Goal: Task Accomplishment & Management: Manage account settings

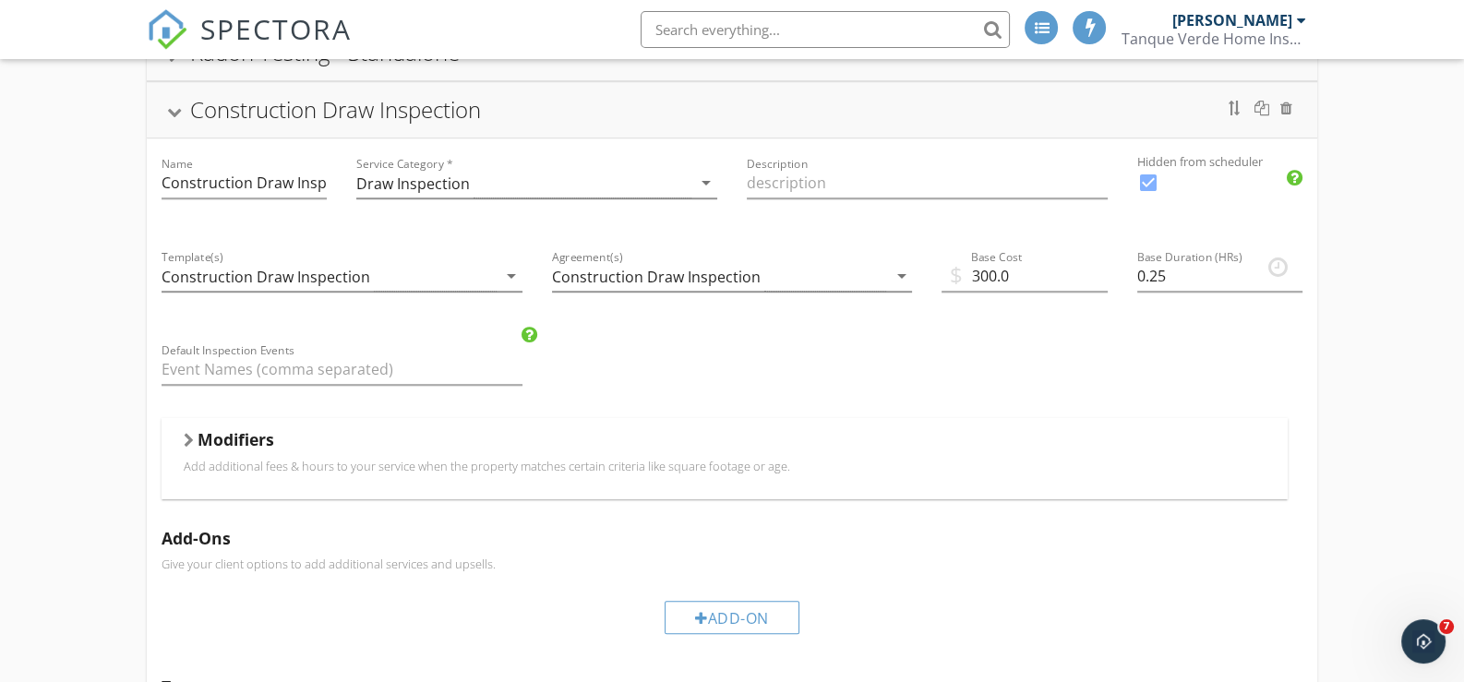
drag, startPoint x: 0, startPoint y: 0, endPoint x: 211, endPoint y: 31, distance: 213.7
click at [211, 31] on span "SPECTORA" at bounding box center [275, 28] width 151 height 39
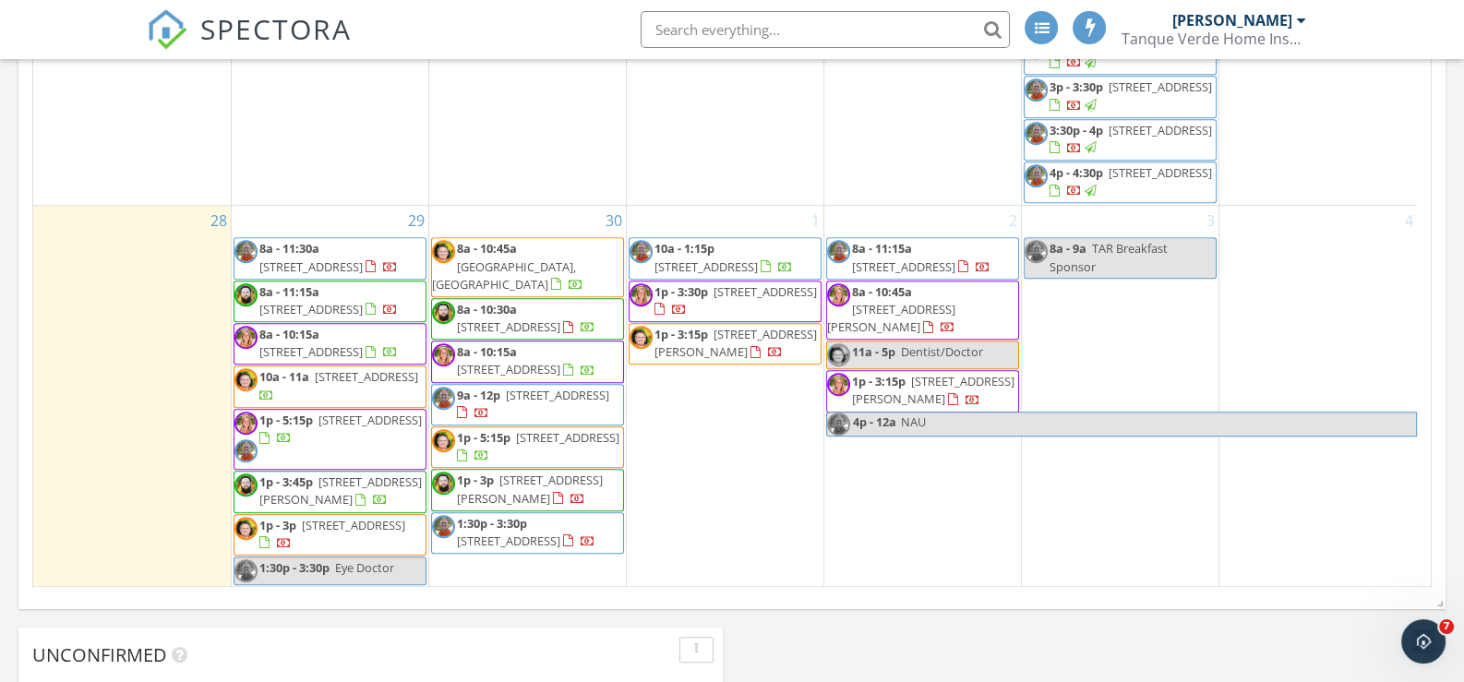
scroll to position [1216, 0]
click at [304, 276] on span "8a - 11:30a 8475 N Wind Swept Ln, Tucson 85743" at bounding box center [329, 258] width 191 height 36
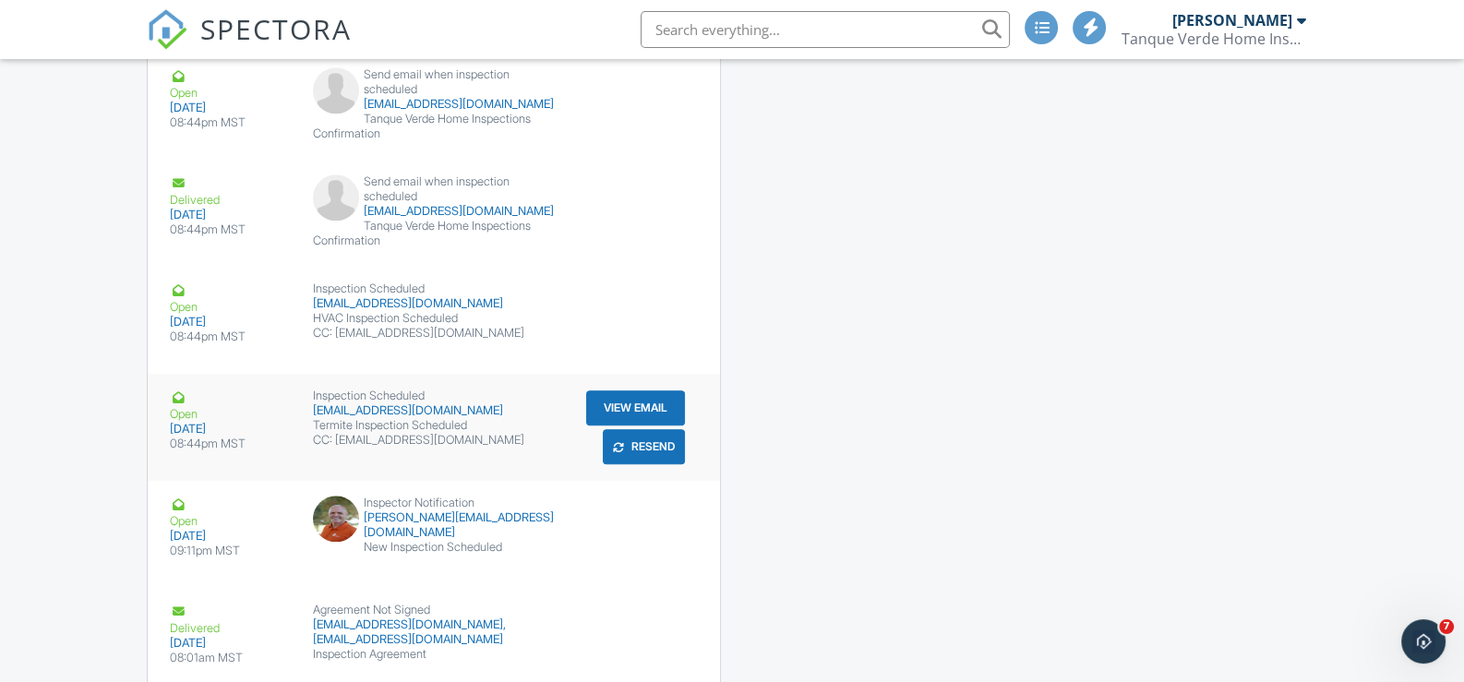
scroll to position [2740, 0]
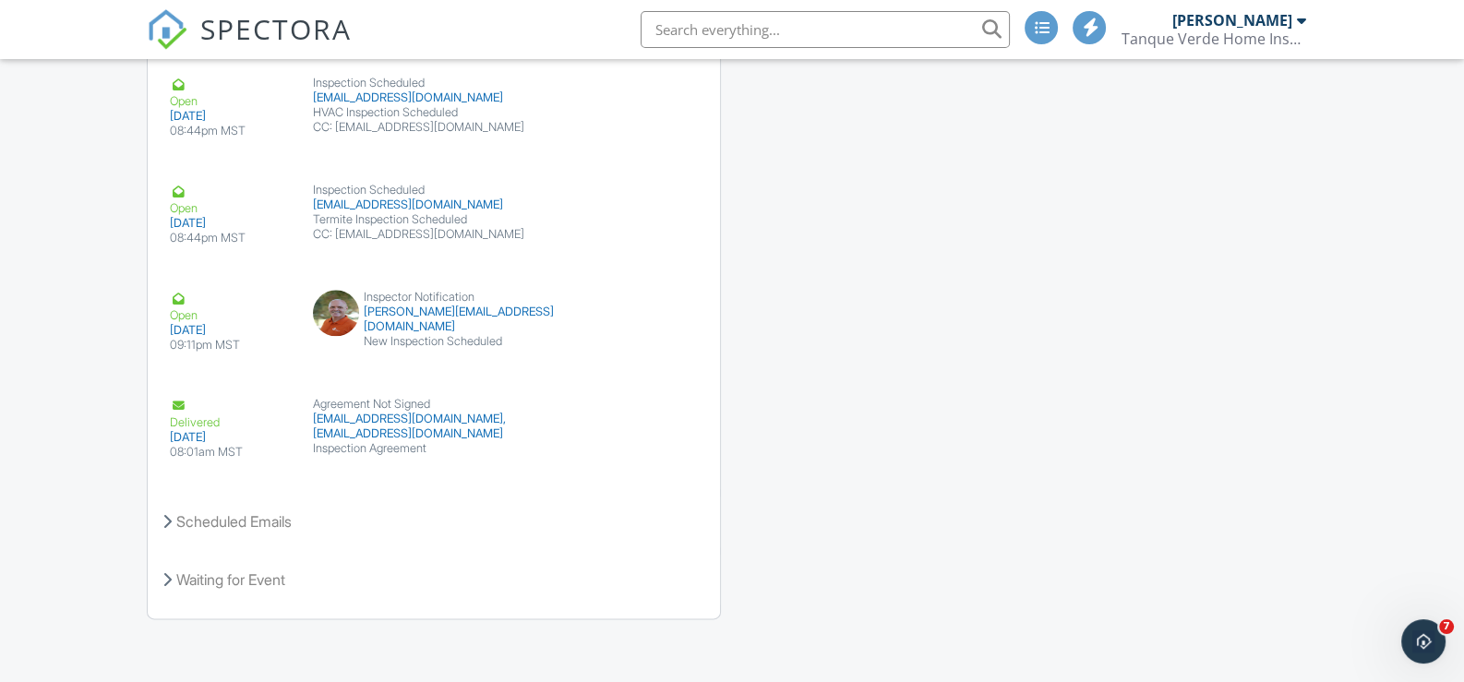
click at [252, 31] on span "SPECTORA" at bounding box center [275, 28] width 151 height 39
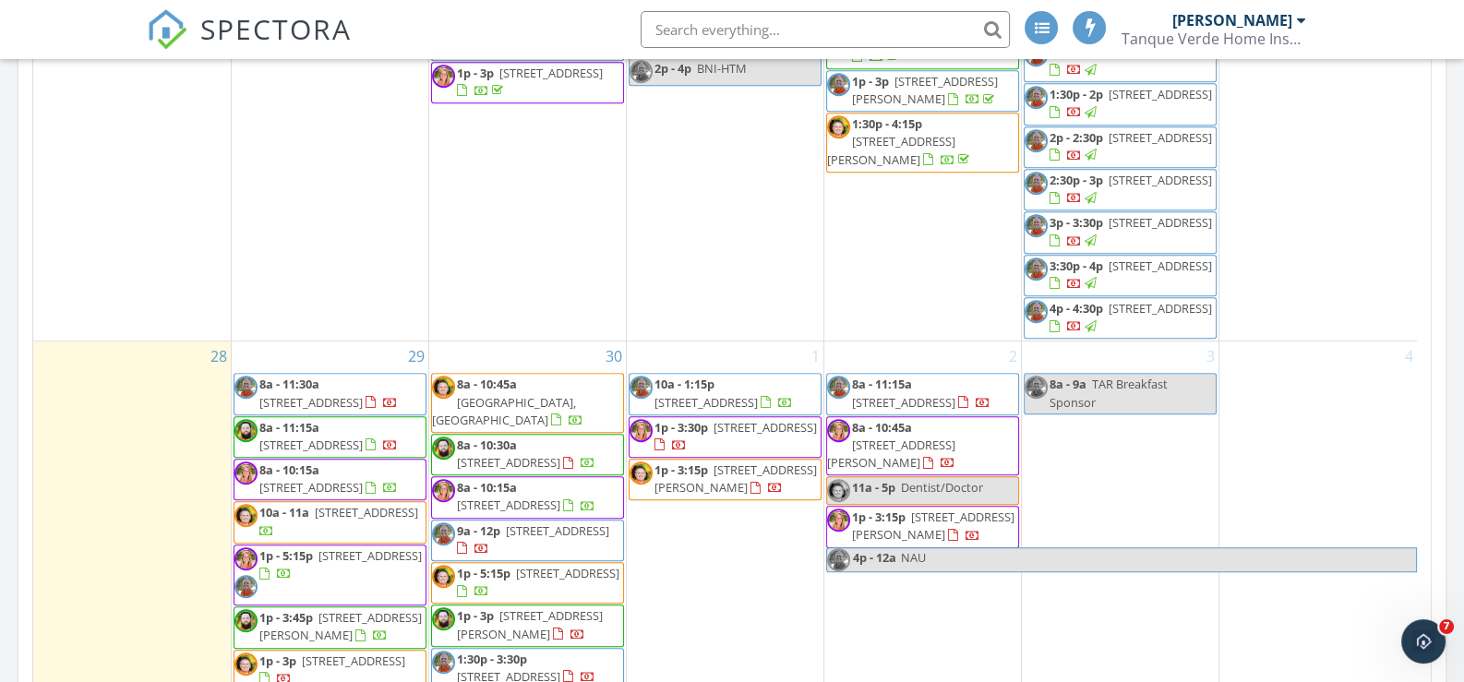
scroll to position [1200, 0]
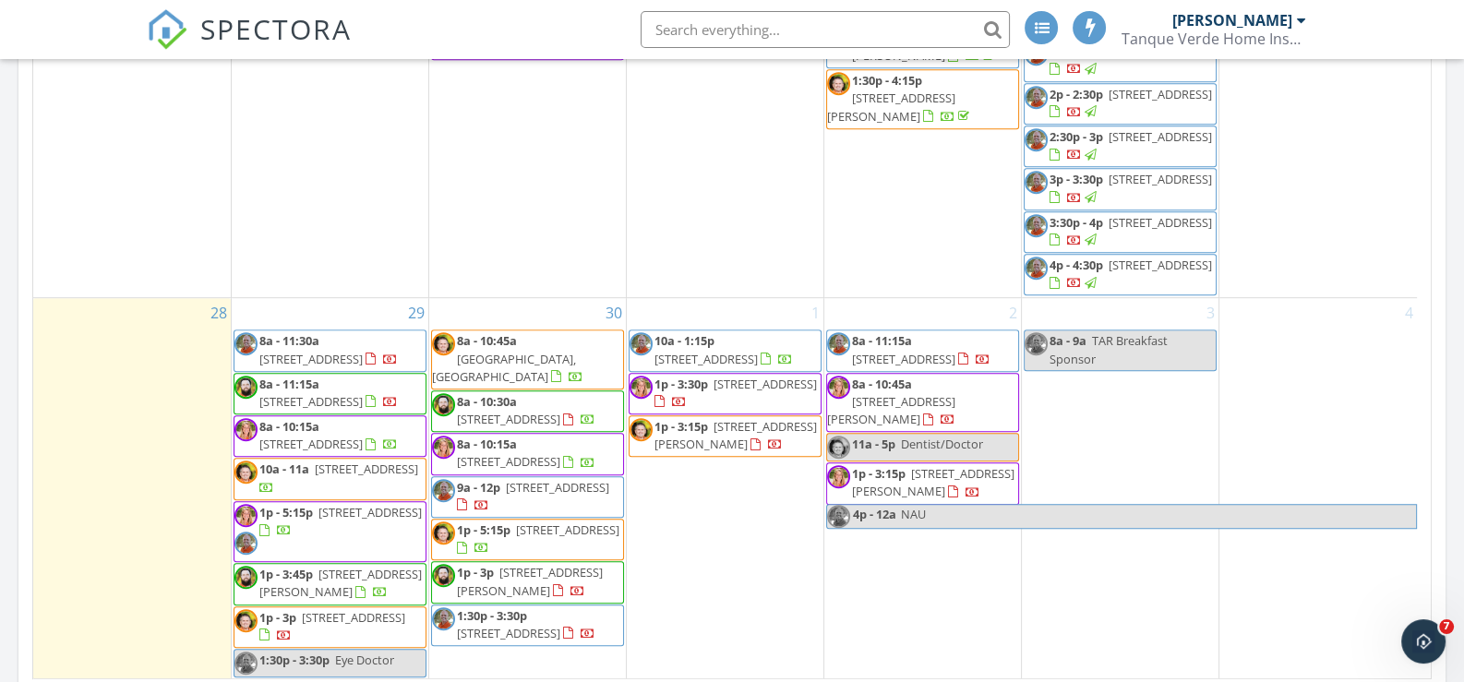
click at [733, 23] on input "text" at bounding box center [825, 29] width 369 height 37
click at [729, 23] on input "text" at bounding box center [825, 29] width 369 height 37
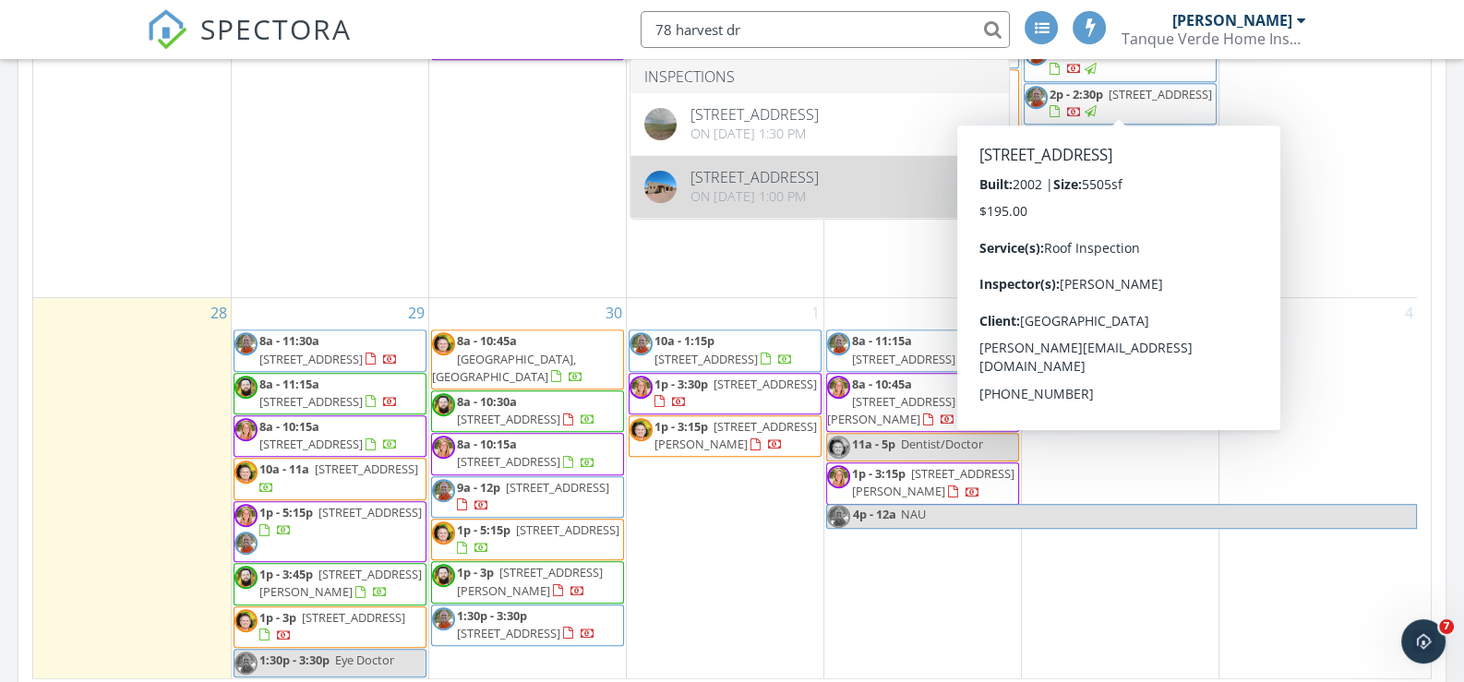
type input "78 harvest dr"
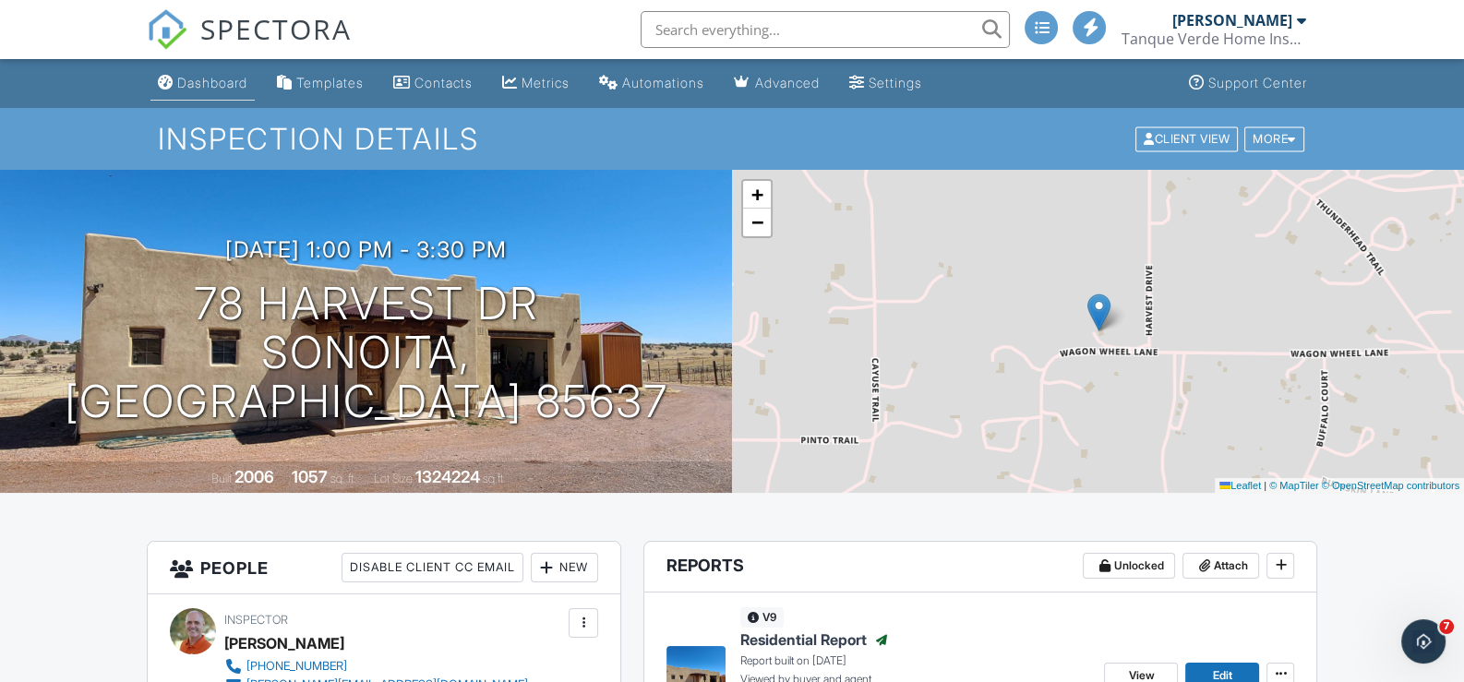
click at [204, 82] on div "Dashboard" at bounding box center [212, 83] width 70 height 16
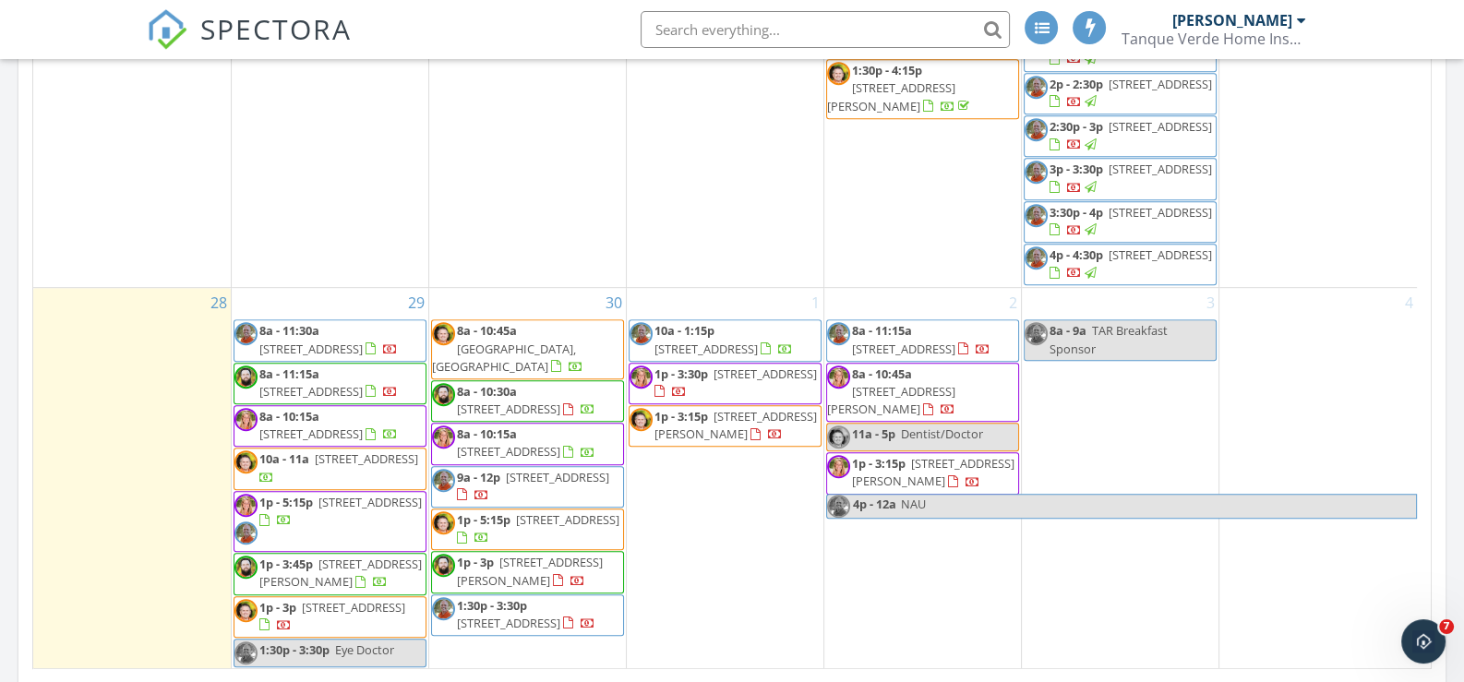
scroll to position [1292, 0]
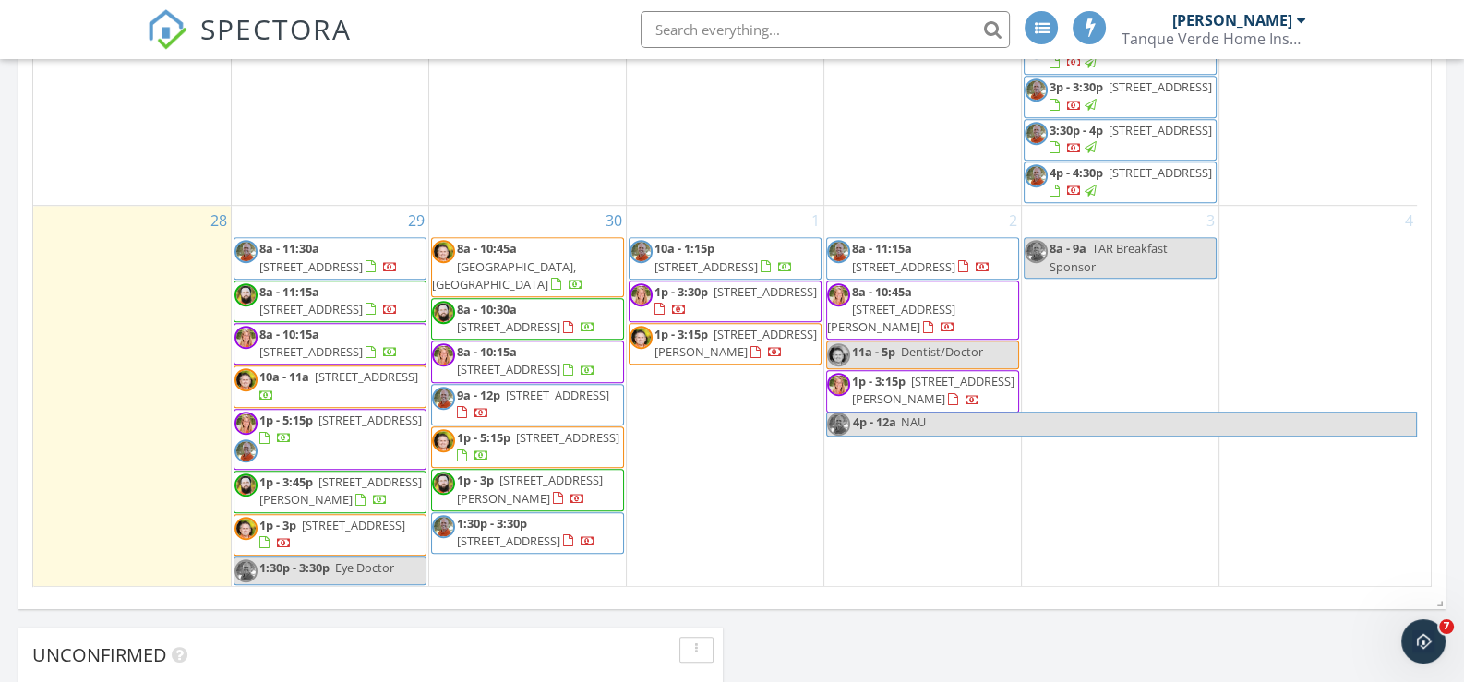
drag, startPoint x: 413, startPoint y: 248, endPoint x: 351, endPoint y: 218, distance: 69.8
click at [351, 258] on span "8475 N Wind Swept Ln, Tucson 85743" at bounding box center [310, 266] width 103 height 17
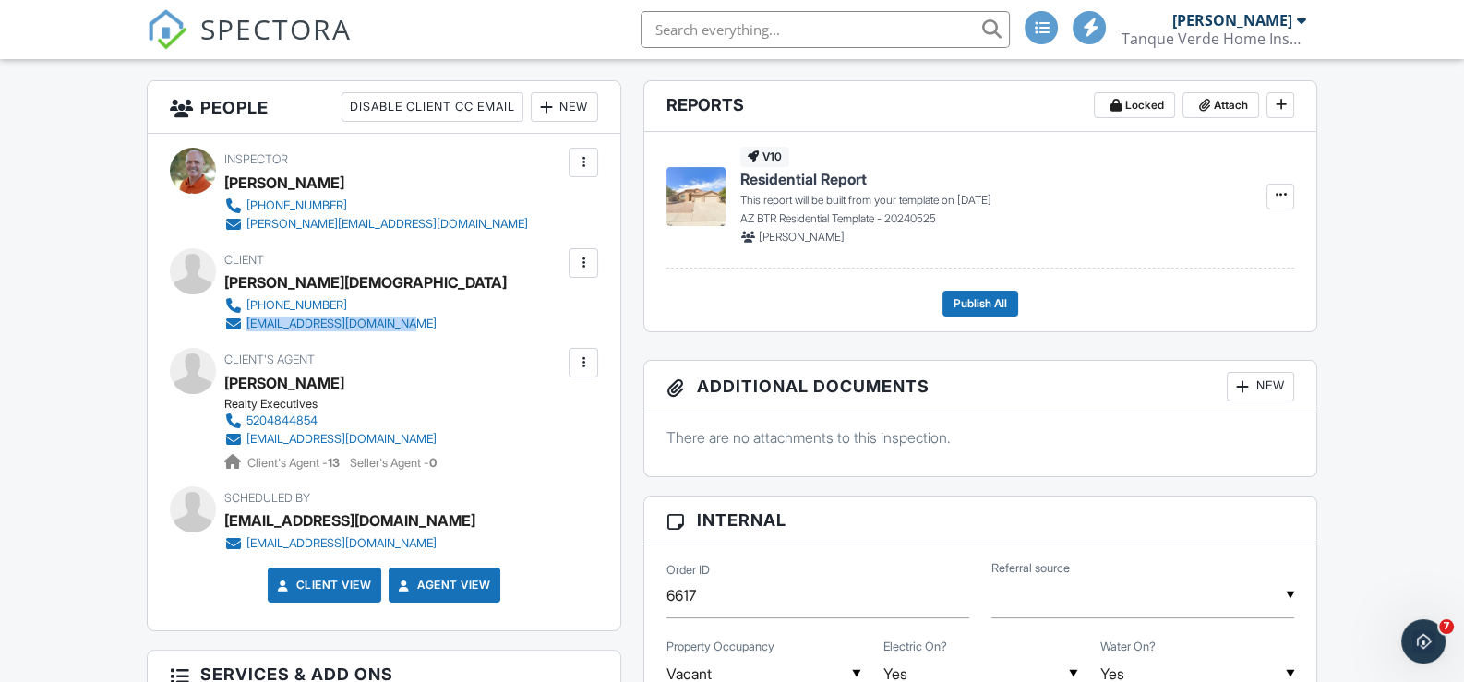
drag, startPoint x: 471, startPoint y: 322, endPoint x: 250, endPoint y: 318, distance: 220.6
click at [248, 318] on div "Client [PERSON_NAME] [PHONE_NUMBER] [EMAIL_ADDRESS][DOMAIN_NAME]" at bounding box center [402, 290] width 356 height 85
copy div "[EMAIL_ADDRESS][DOMAIN_NAME]"
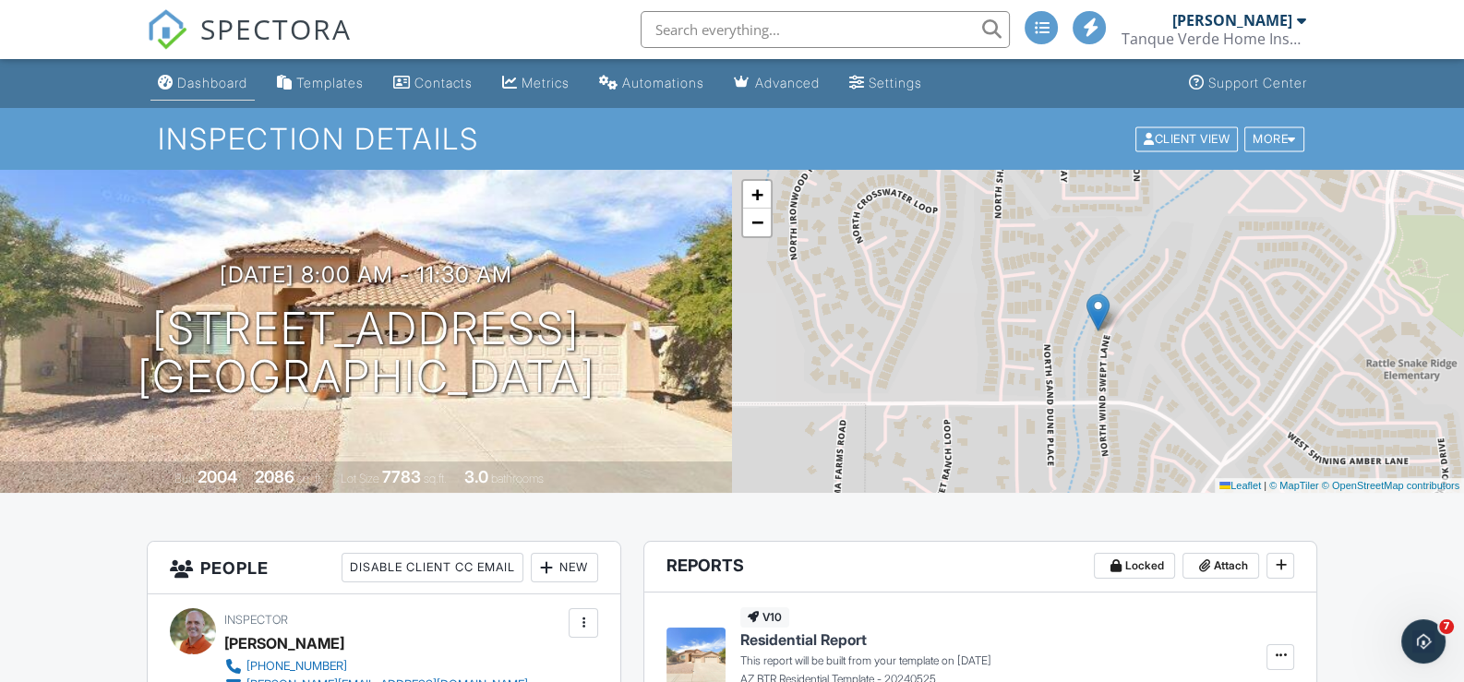
click at [220, 85] on div "Dashboard" at bounding box center [212, 83] width 70 height 16
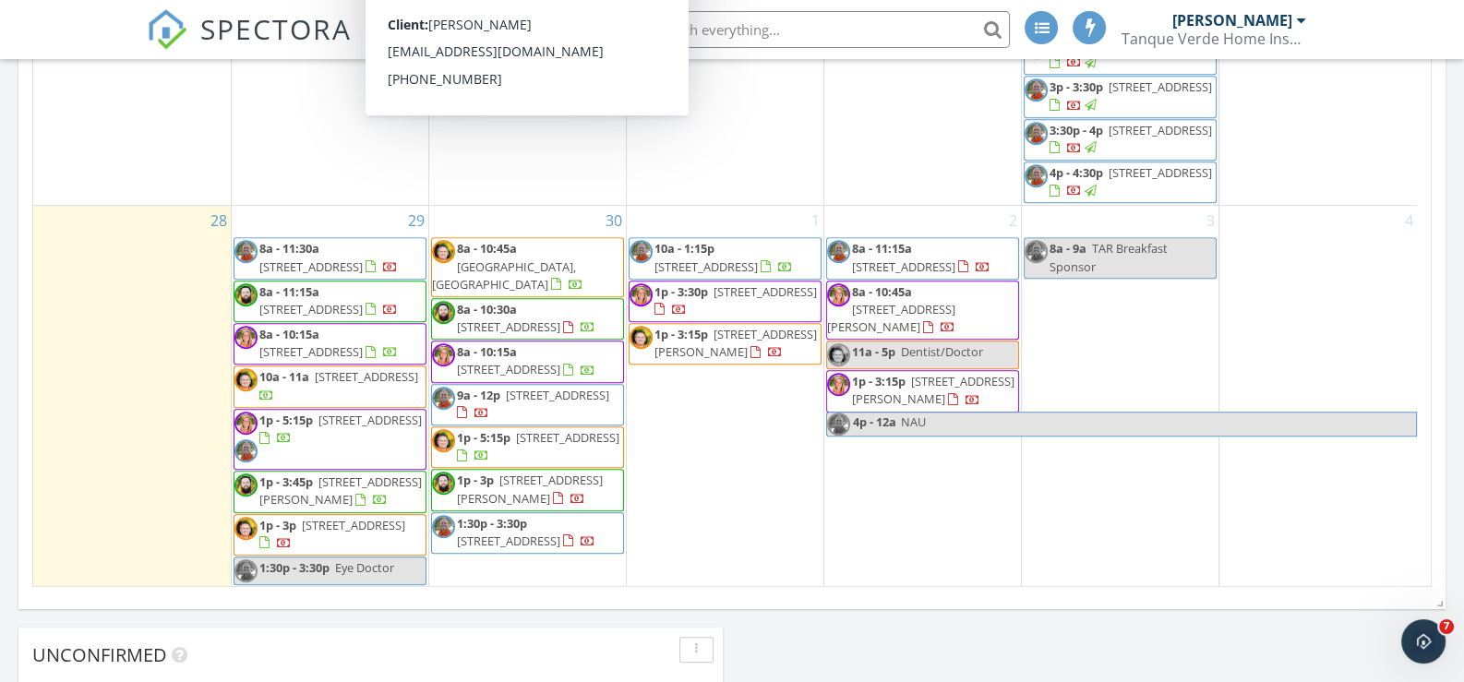
scroll to position [1309, 0]
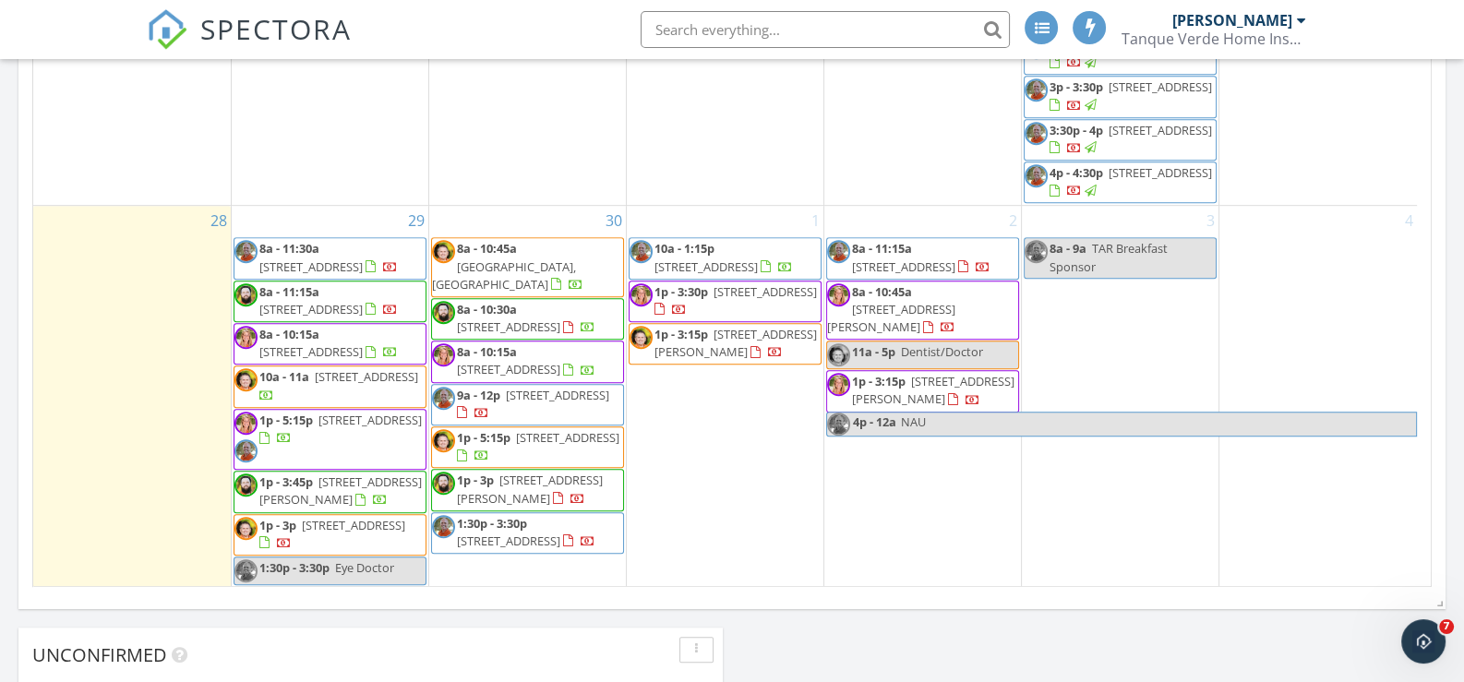
click at [258, 35] on span "SPECTORA" at bounding box center [275, 28] width 151 height 39
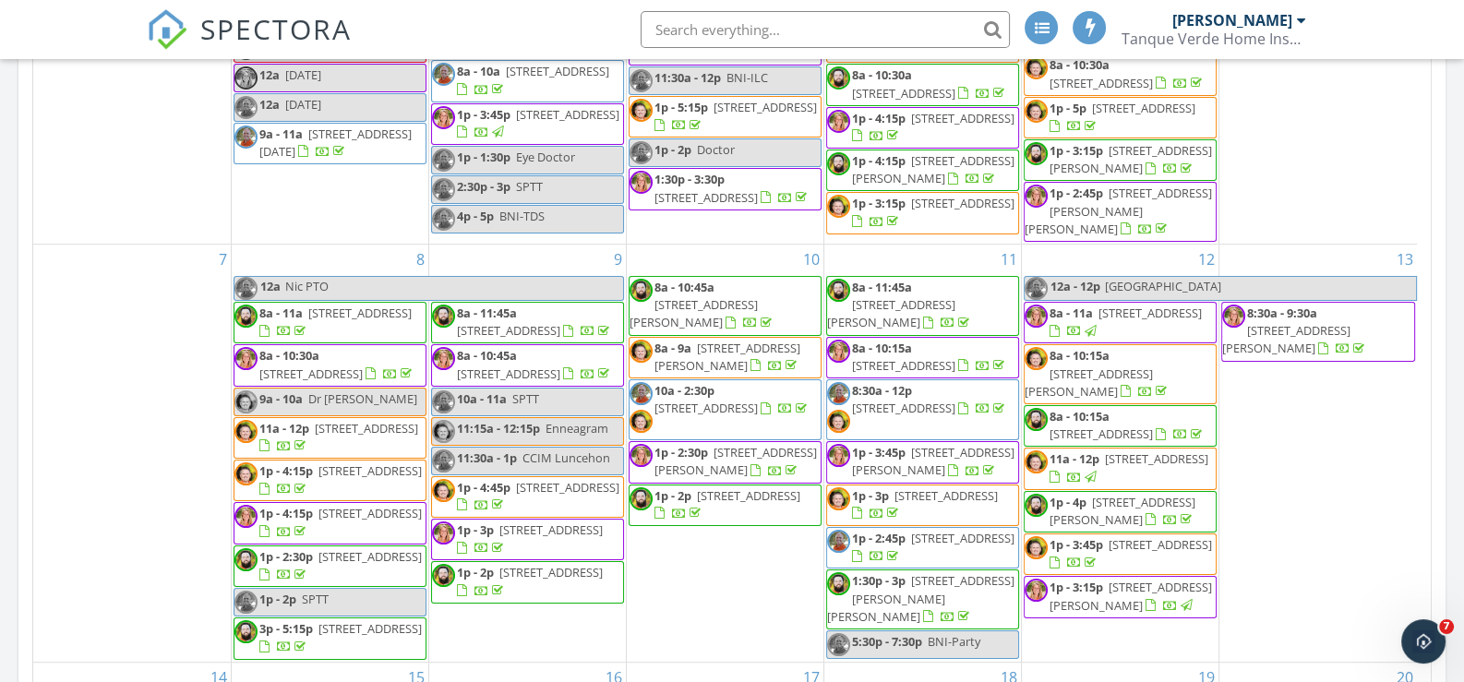
scroll to position [1108, 0]
